Goal: Transaction & Acquisition: Purchase product/service

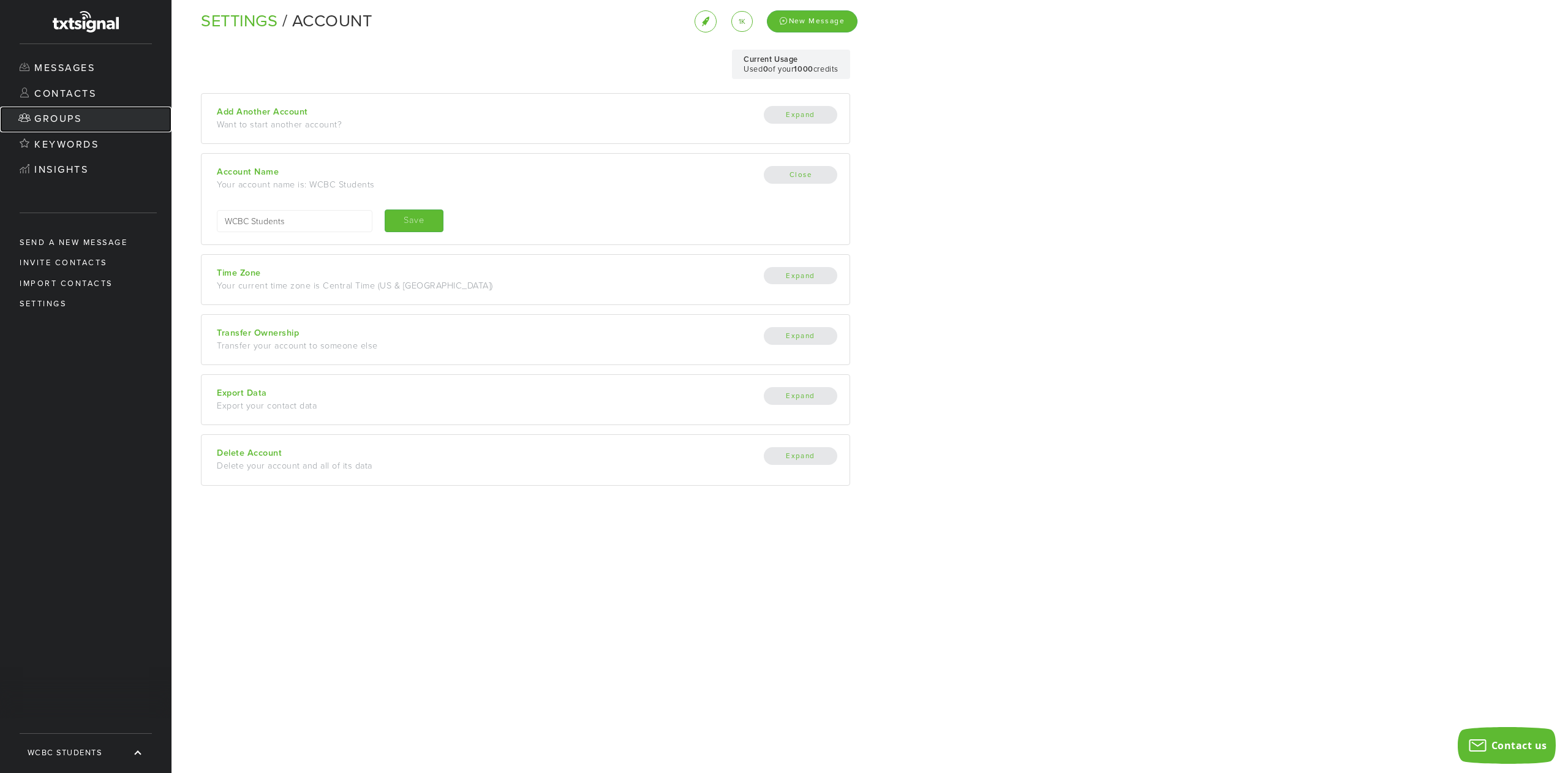
click at [69, 121] on link "Groups" at bounding box center [86, 119] width 171 height 26
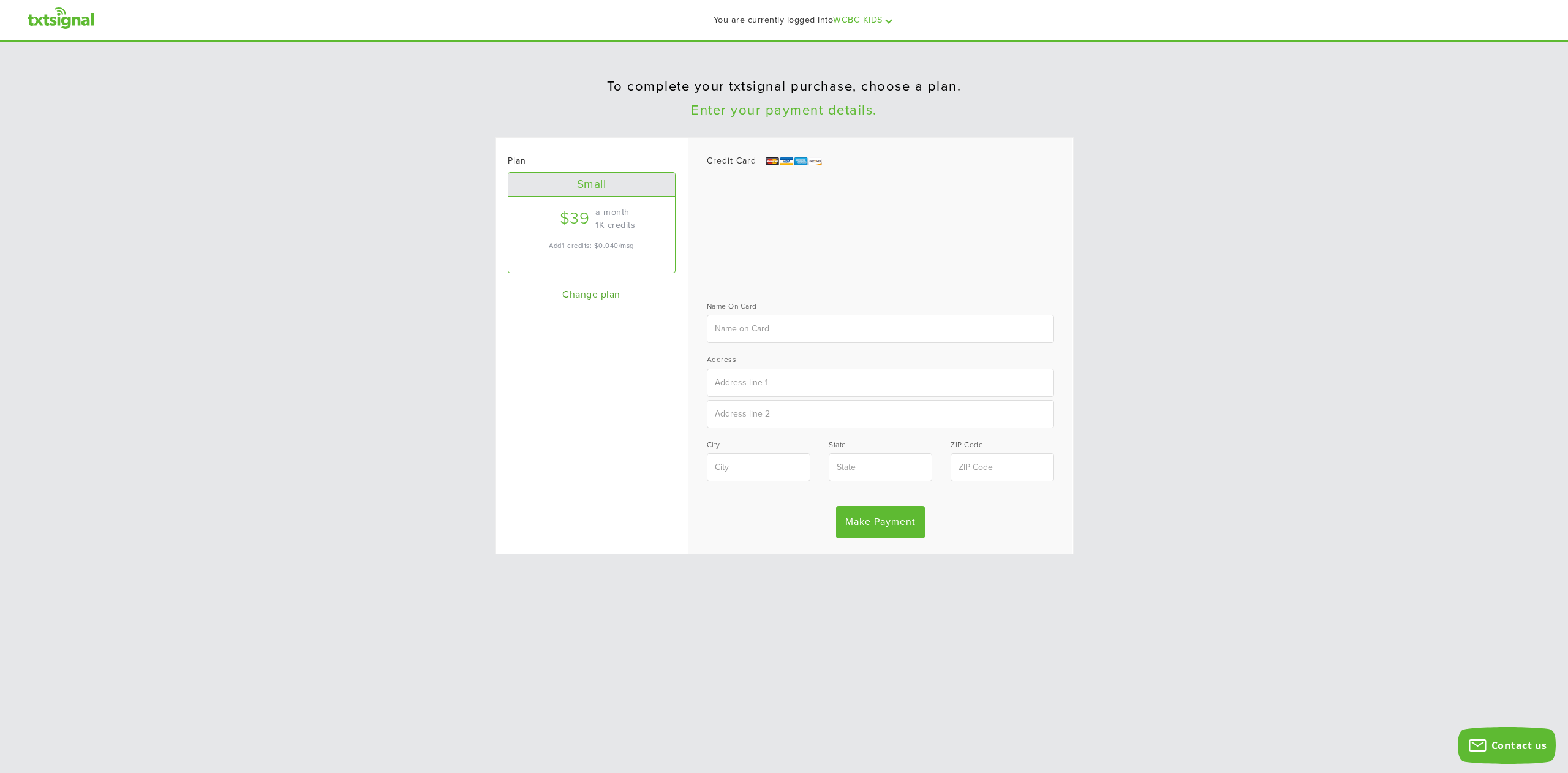
click at [868, 15] on div "WCBC KIDS" at bounding box center [861, 20] width 58 height 26
click at [857, 67] on link "WCBC Students" at bounding box center [850, 72] width 67 height 26
